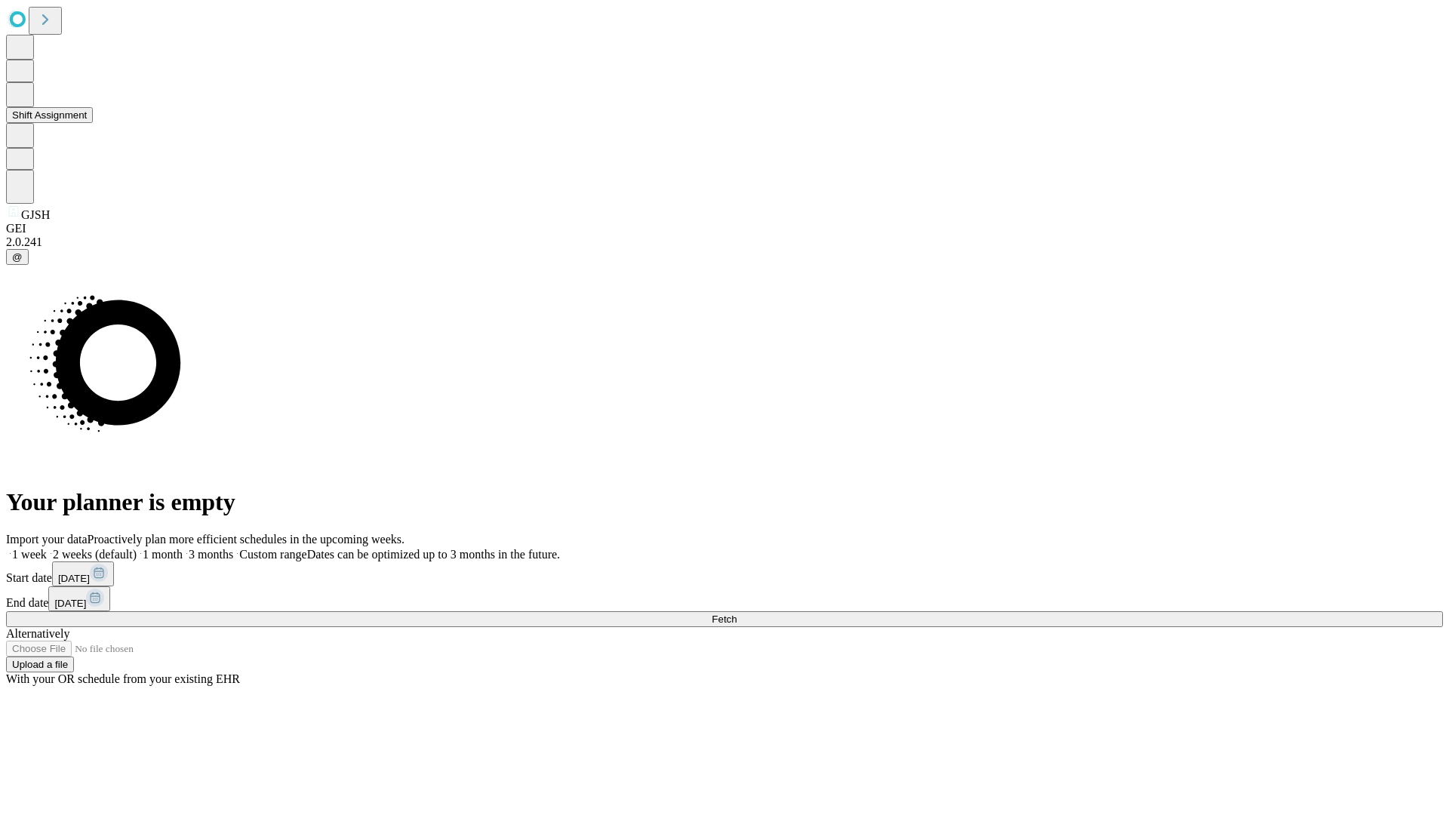
click at [93, 123] on button "Shift Assignment" at bounding box center [49, 115] width 87 height 16
